Goal: Complete application form

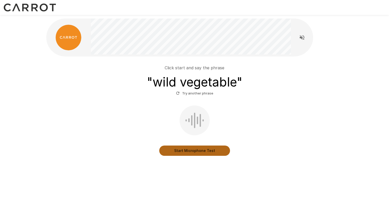
click at [189, 150] on button "Start Microphone Test" at bounding box center [194, 151] width 71 height 10
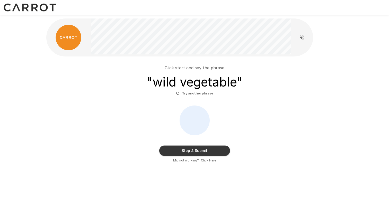
click at [189, 152] on button "Stop & Submit" at bounding box center [194, 151] width 71 height 10
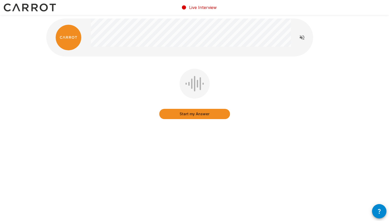
click at [197, 114] on button "Start my Answer" at bounding box center [194, 114] width 71 height 10
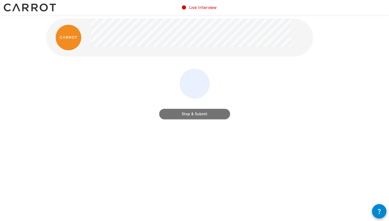
click at [196, 115] on button "Stop & Submit" at bounding box center [194, 114] width 71 height 10
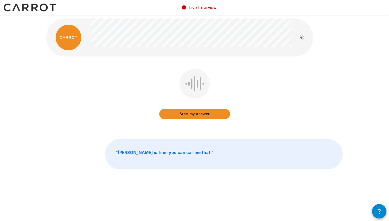
click at [192, 115] on button "Start my Answer" at bounding box center [194, 114] width 71 height 10
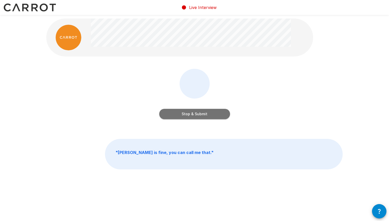
click at [196, 116] on button "Stop & Submit" at bounding box center [194, 114] width 71 height 10
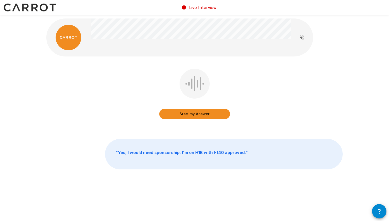
click at [193, 114] on button "Start my Answer" at bounding box center [194, 114] width 71 height 10
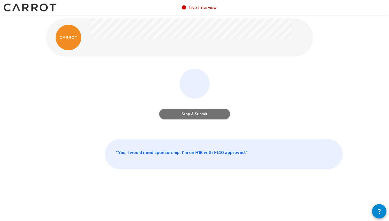
click at [193, 114] on button "Stop & Submit" at bounding box center [194, 114] width 71 height 10
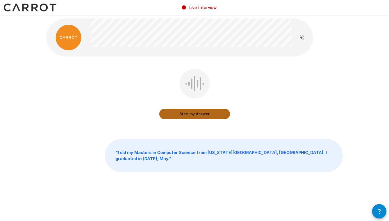
click at [192, 115] on button "Start my Answer" at bounding box center [194, 114] width 71 height 10
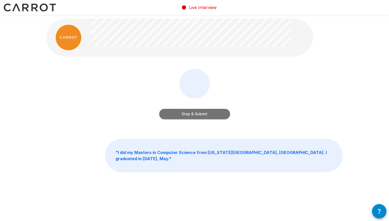
click at [192, 115] on button "Stop & Submit" at bounding box center [194, 114] width 71 height 10
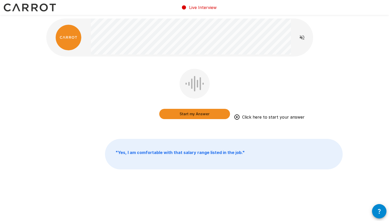
click at [204, 115] on button "Start my Answer" at bounding box center [194, 114] width 71 height 10
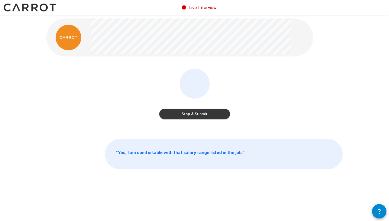
click at [201, 115] on button "Stop & Submit" at bounding box center [194, 114] width 71 height 10
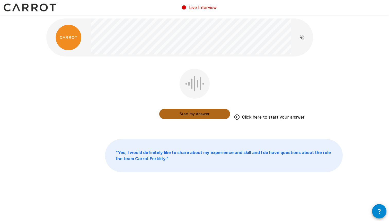
click at [203, 116] on button "Start my Answer" at bounding box center [194, 114] width 71 height 10
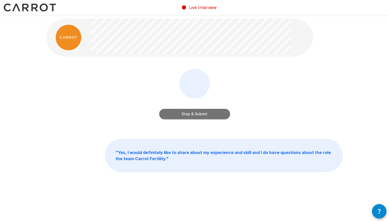
click at [206, 115] on button "Stop & Submit" at bounding box center [194, 114] width 71 height 10
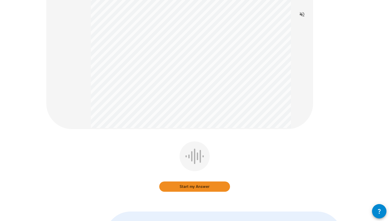
scroll to position [122, 0]
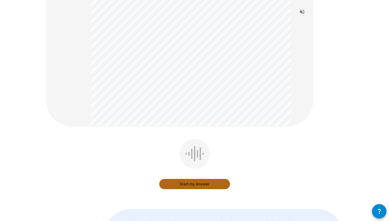
click at [193, 183] on button "Start my Answer" at bounding box center [194, 184] width 71 height 10
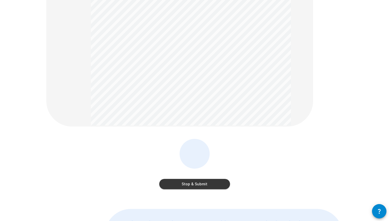
click at [194, 182] on button "Stop & Submit" at bounding box center [194, 184] width 71 height 10
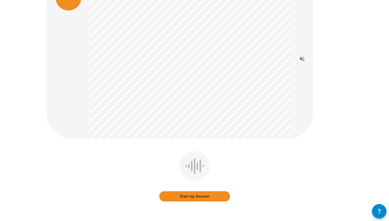
scroll to position [59, 0]
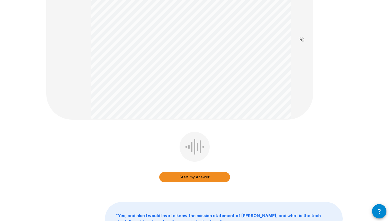
click at [189, 179] on button "Start my Answer" at bounding box center [194, 177] width 71 height 10
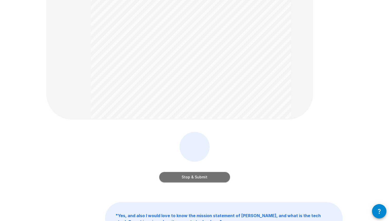
click at [205, 175] on button "Stop & Submit" at bounding box center [194, 177] width 71 height 10
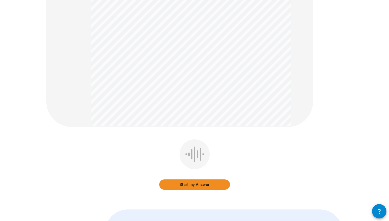
scroll to position [160, 0]
click at [211, 184] on button "Start my Answer" at bounding box center [194, 184] width 71 height 10
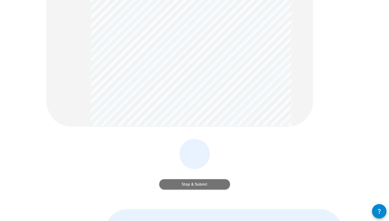
click at [202, 186] on button "Stop & Submit" at bounding box center [194, 184] width 71 height 10
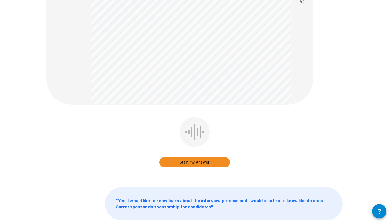
scroll to position [116, 0]
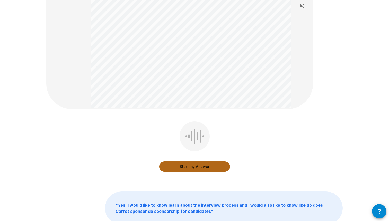
click at [206, 164] on button "Start my Answer" at bounding box center [194, 167] width 71 height 10
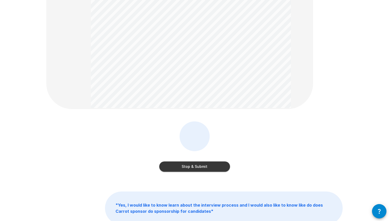
click at [209, 166] on button "Stop & Submit" at bounding box center [194, 167] width 71 height 10
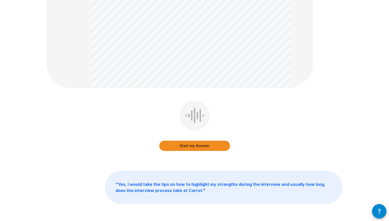
scroll to position [165, 0]
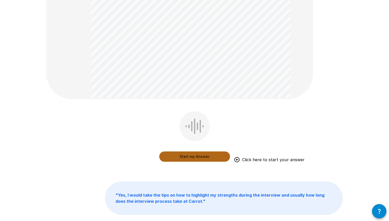
click at [200, 154] on button "Start my Answer" at bounding box center [194, 157] width 71 height 10
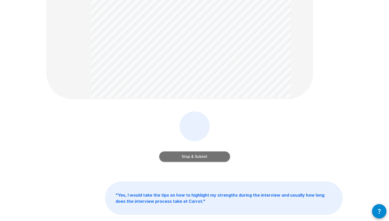
click at [202, 153] on button "Stop & Submit" at bounding box center [194, 157] width 71 height 10
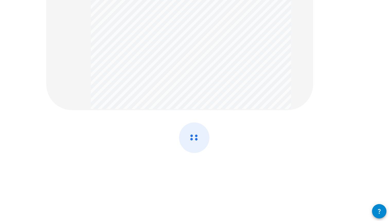
scroll to position [0, 0]
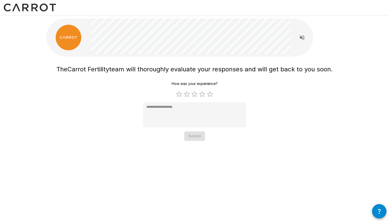
click at [211, 98] on label "5 Stars" at bounding box center [210, 95] width 8 height 8
type textarea "*"
click at [198, 136] on button "Submit" at bounding box center [194, 137] width 21 height 10
